Goal: Information Seeking & Learning: Learn about a topic

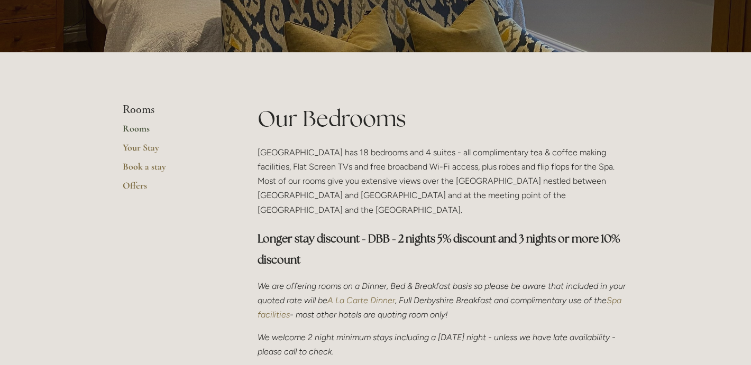
scroll to position [175, 0]
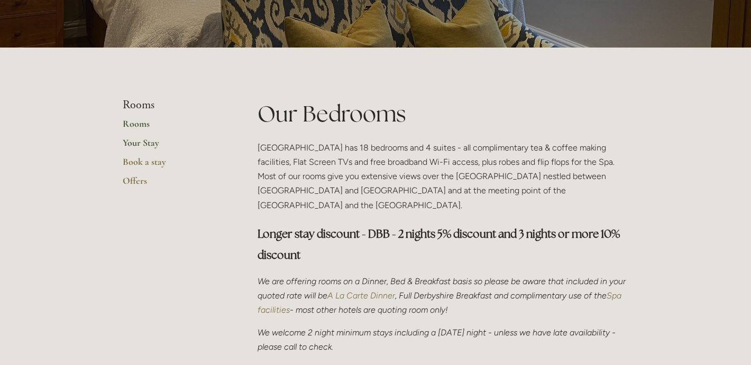
click at [148, 142] on link "Your Stay" at bounding box center [173, 146] width 101 height 19
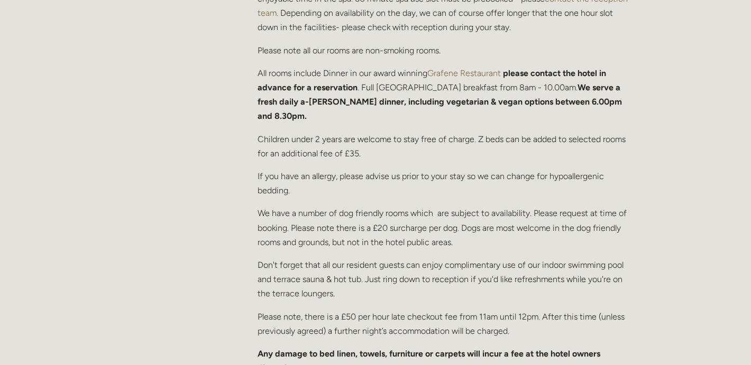
scroll to position [530, 0]
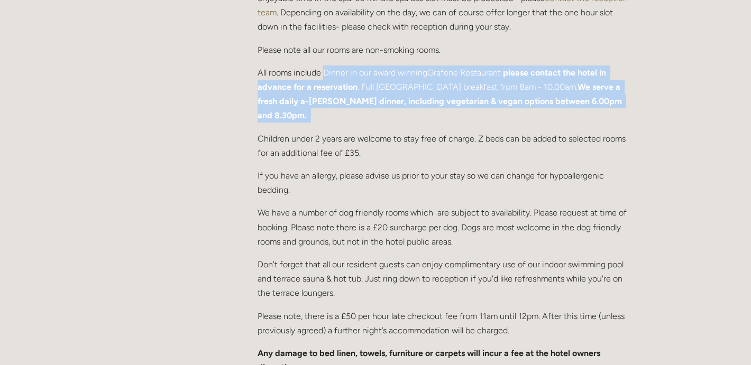
drag, startPoint x: 323, startPoint y: 71, endPoint x: 620, endPoint y: 100, distance: 298.6
click at [620, 100] on p "All rooms include Dinner in our award winning Grafene Restaurant please contact…" at bounding box center [443, 95] width 371 height 58
drag, startPoint x: 630, startPoint y: 100, endPoint x: 252, endPoint y: 75, distance: 379.0
click at [252, 75] on div "We are offering rooms on a Dinner, Bed & Breakfast basis so please be aware tha…" at bounding box center [443, 83] width 389 height 601
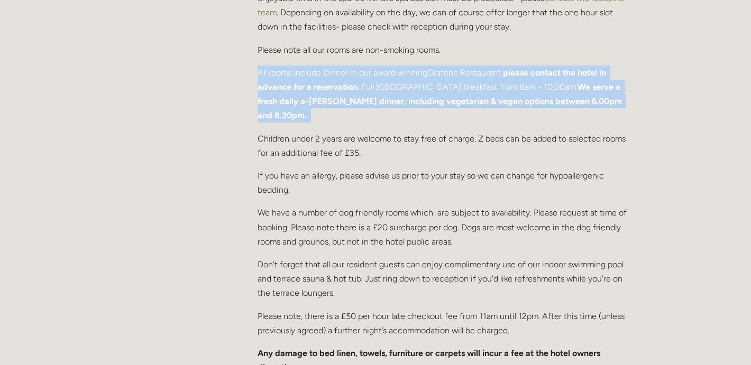
click at [252, 75] on div "We are offering rooms on a Dinner, Bed & Breakfast basis so please be aware tha…" at bounding box center [443, 83] width 389 height 601
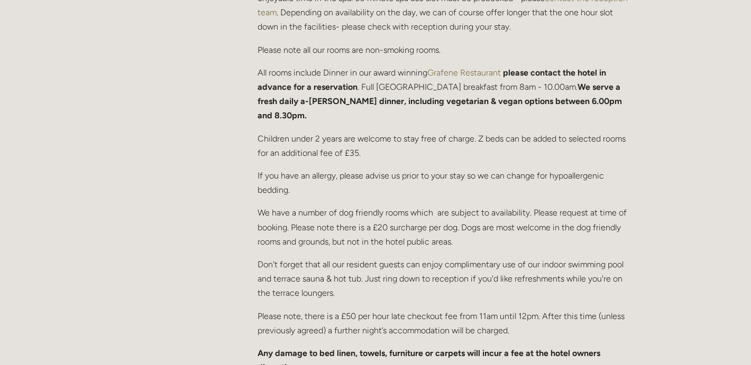
drag, startPoint x: 243, startPoint y: 74, endPoint x: 700, endPoint y: 89, distance: 457.2
click at [700, 89] on div "Rooms Rooms Your Stay Book a stay Offers Spa" at bounding box center [375, 285] width 751 height 1631
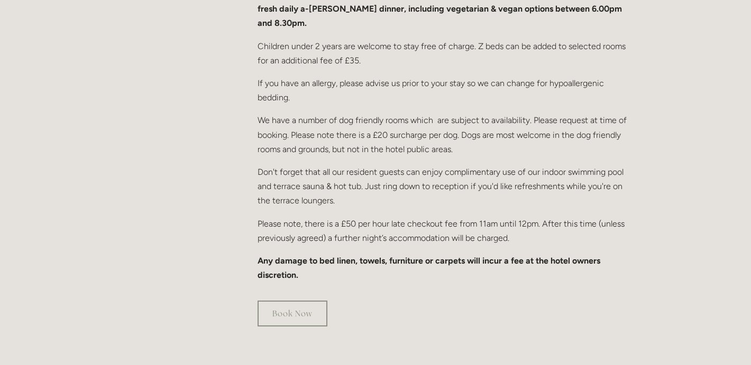
scroll to position [626, 0]
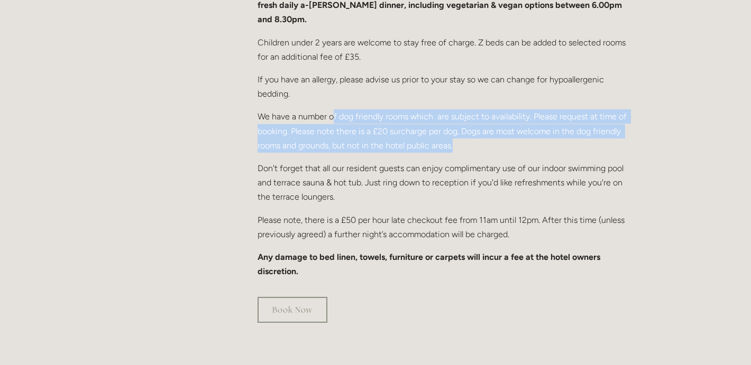
drag, startPoint x: 334, startPoint y: 102, endPoint x: 484, endPoint y: 127, distance: 152.4
click at [484, 127] on p "We have a number of dog friendly rooms which are subject to availability. Pleas…" at bounding box center [443, 130] width 371 height 43
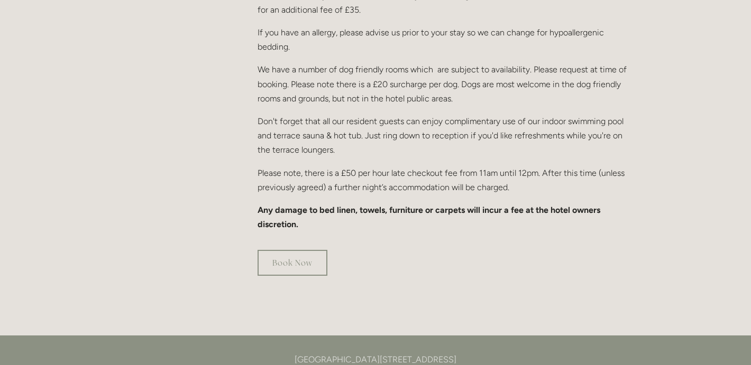
scroll to position [675, 0]
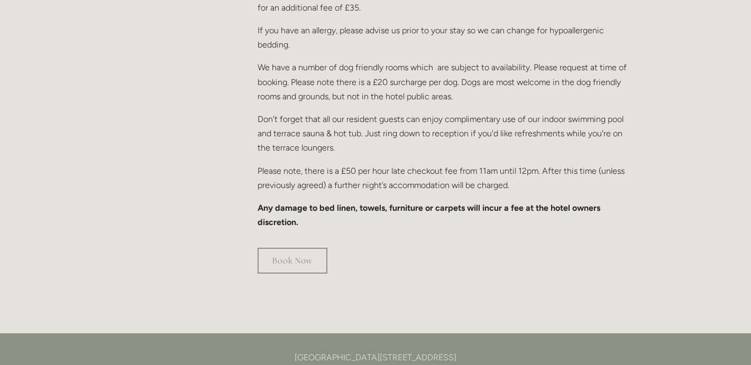
click at [427, 112] on p "Don't forget that all our resident guests can enjoy complimentary use of our in…" at bounding box center [443, 133] width 371 height 43
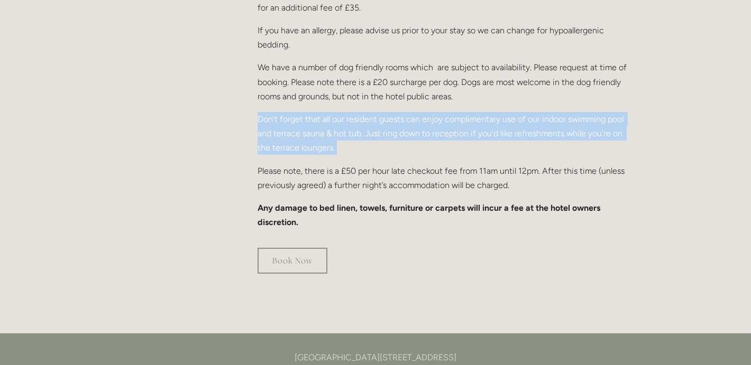
click at [427, 112] on p "Don't forget that all our resident guests can enjoy complimentary use of our in…" at bounding box center [443, 133] width 371 height 43
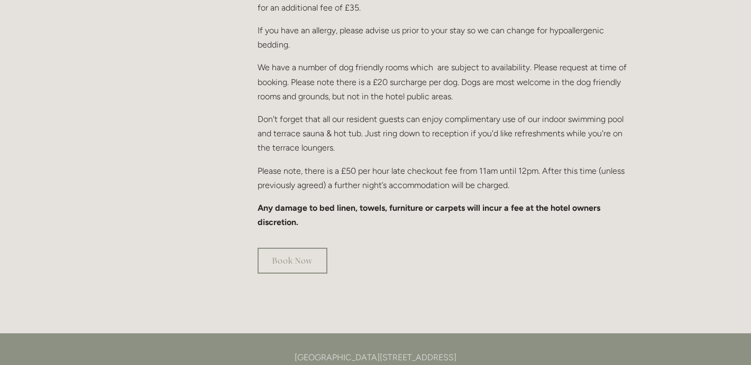
click at [344, 116] on p "Don't forget that all our resident guests can enjoy complimentary use of our in…" at bounding box center [443, 133] width 371 height 43
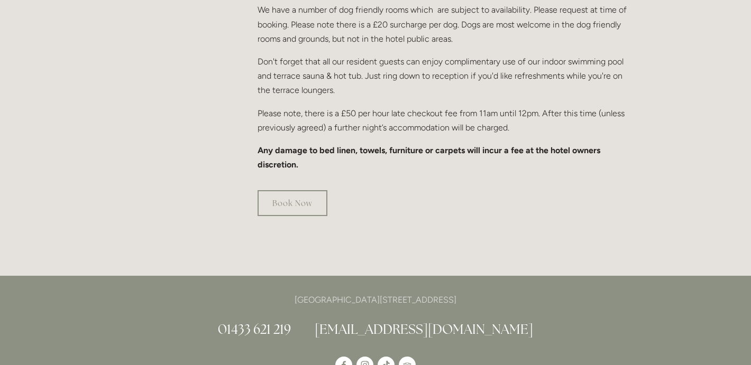
scroll to position [735, 0]
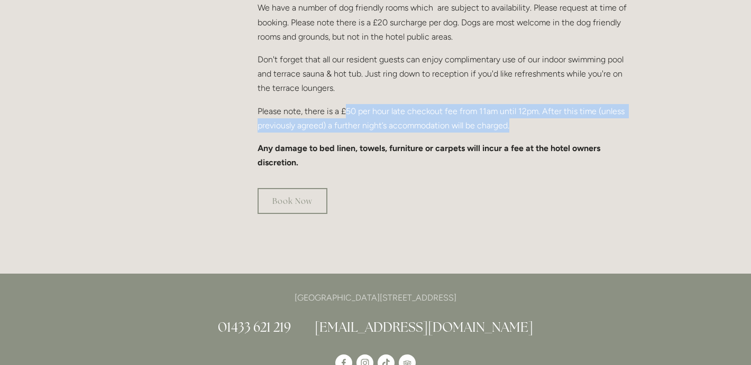
drag, startPoint x: 346, startPoint y: 97, endPoint x: 531, endPoint y: 108, distance: 185.4
click at [531, 108] on p "Please note, there is a £50 per hour late checkout fee from 11am until 12pm. Af…" at bounding box center [443, 118] width 371 height 29
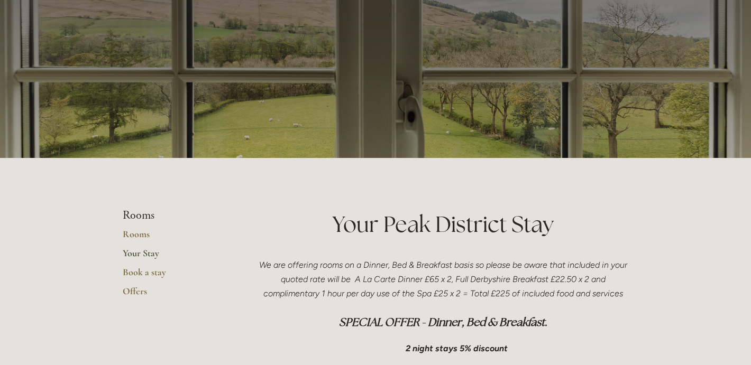
scroll to position [0, 0]
